Goal: Information Seeking & Learning: Find contact information

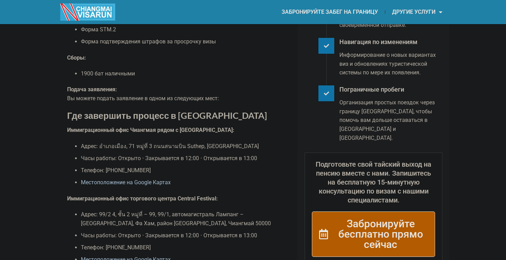
scroll to position [251, 0]
drag, startPoint x: 82, startPoint y: 146, endPoint x: 133, endPoint y: 159, distance: 52.8
click at [133, 150] on li "Адрес: อำเภอเมือง, 71 หมู่ที่ 3 ถนนสนามบิน Suthep, [GEOGRAPHIC_DATA]" at bounding box center [184, 146] width 207 height 9
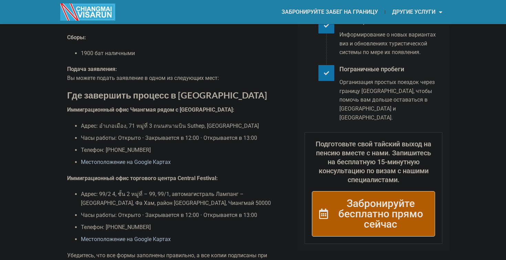
scroll to position [272, 0]
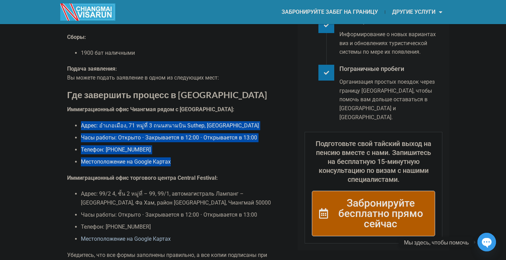
drag, startPoint x: 175, startPoint y: 176, endPoint x: 78, endPoint y: 118, distance: 112.9
copy ul "Адрес: อำเภอเมือง, 71 หมู่ที่ 3 ถนนสนามบิน Suthep, [STREET_ADDRESS] работы: Отк…"
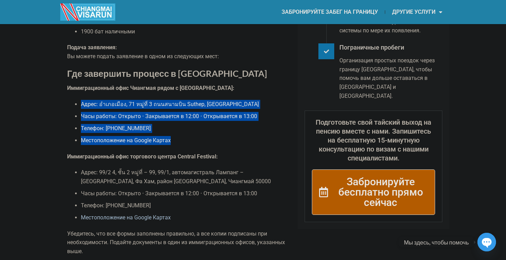
scroll to position [294, 0]
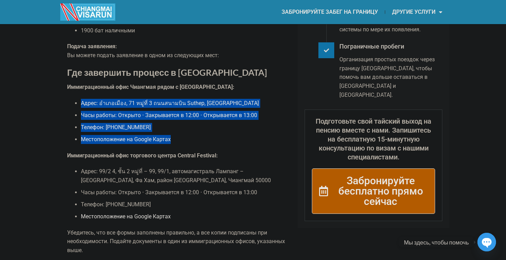
click at [137, 220] on font "Местоположение на Google Картах" at bounding box center [126, 216] width 90 height 7
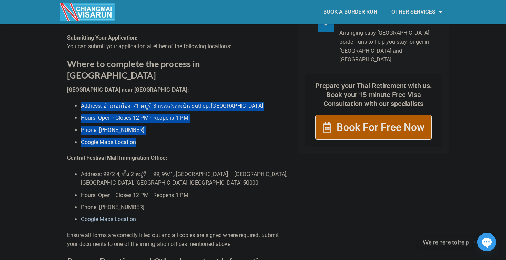
scroll to position [285, 0]
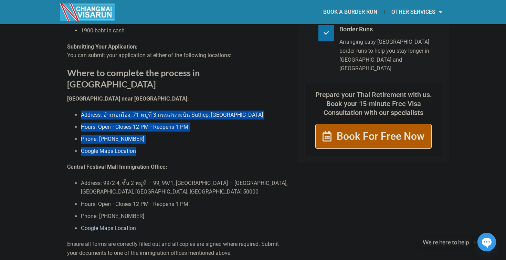
click at [164, 147] on li "Google Maps Location" at bounding box center [184, 151] width 207 height 9
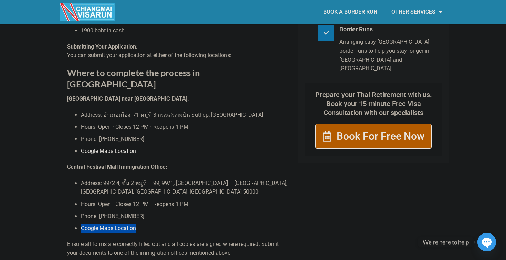
click at [118, 149] on link "Google Maps Location" at bounding box center [108, 151] width 55 height 7
drag, startPoint x: 81, startPoint y: 103, endPoint x: 133, endPoint y: 111, distance: 52.7
click at [133, 111] on li "Address: อำเภอเมือง, 71 หมู่ที่ 3 ถนนสนามบิน Suthep, [GEOGRAPHIC_DATA]" at bounding box center [184, 115] width 207 height 9
copy li "Address: อำเภอเมือง, 71 หมู่ที่ 3 ถนนสนามบิน Suthep, [GEOGRAPHIC_DATA]"
